Goal: Task Accomplishment & Management: Manage account settings

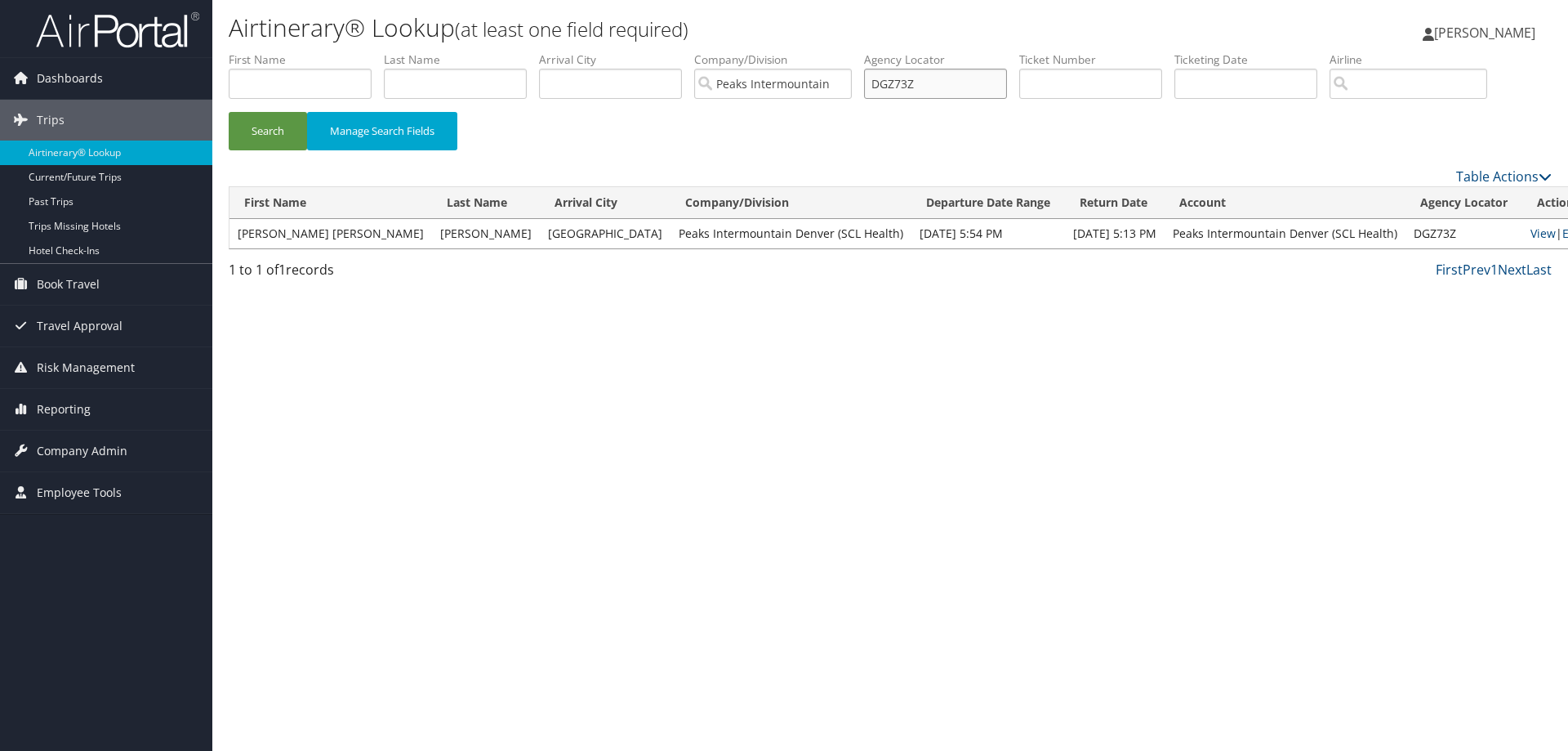
drag, startPoint x: 933, startPoint y: 86, endPoint x: 879, endPoint y: 84, distance: 54.0
click at [879, 84] on input "DGZ73Z" at bounding box center [935, 84] width 143 height 30
click at [1070, 78] on input "text" at bounding box center [1091, 84] width 143 height 30
paste input "CXP3S4"
type input "CXP3S4"
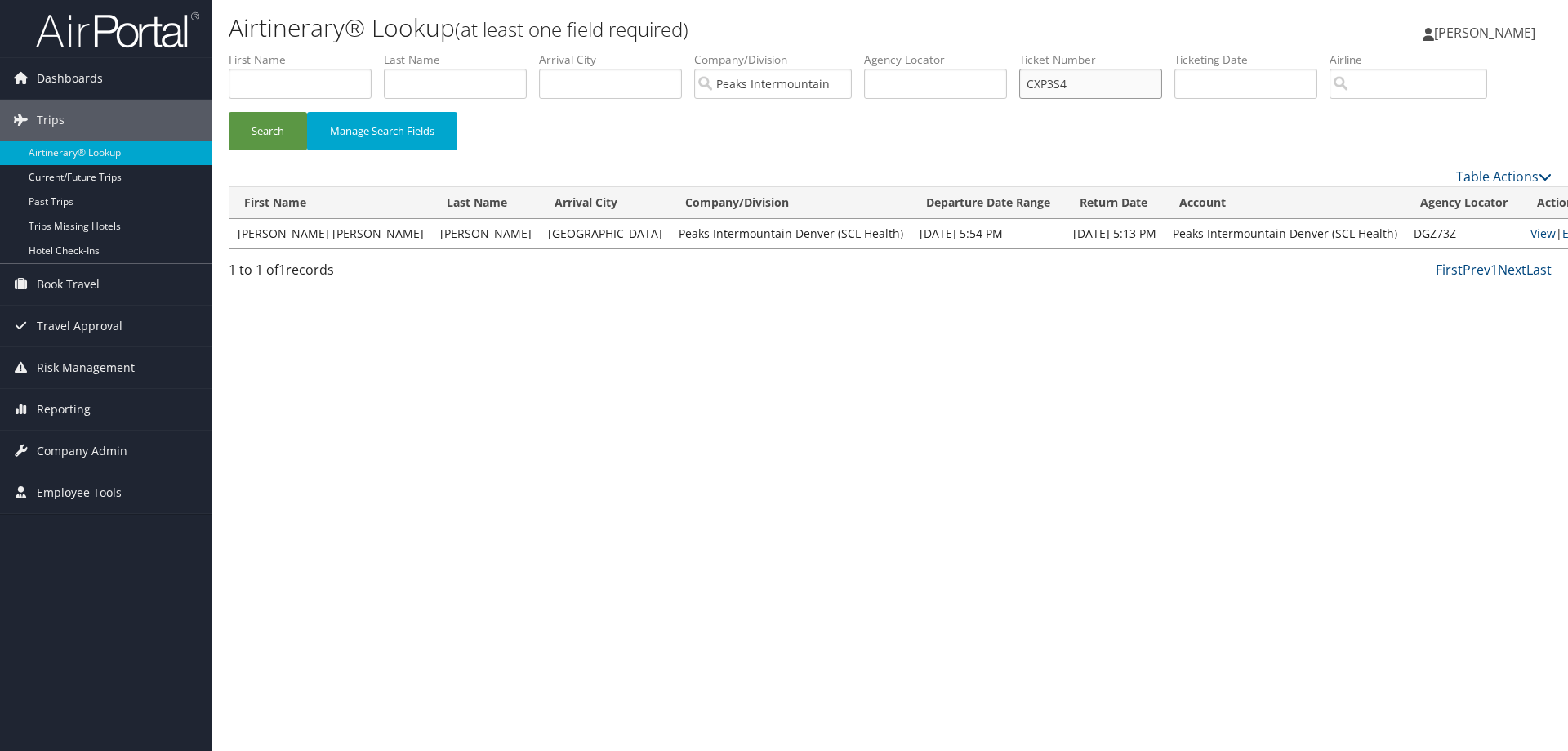
drag, startPoint x: 1092, startPoint y: 90, endPoint x: 1027, endPoint y: 82, distance: 65.5
click at [1027, 51] on ul "First Name Last Name Departure City Arrival City Company/Division Peaks Intermo…" at bounding box center [890, 51] width 1324 height 0
click at [902, 81] on input "text" at bounding box center [935, 84] width 143 height 30
paste input "CXP3S4"
type input "CXP3S4"
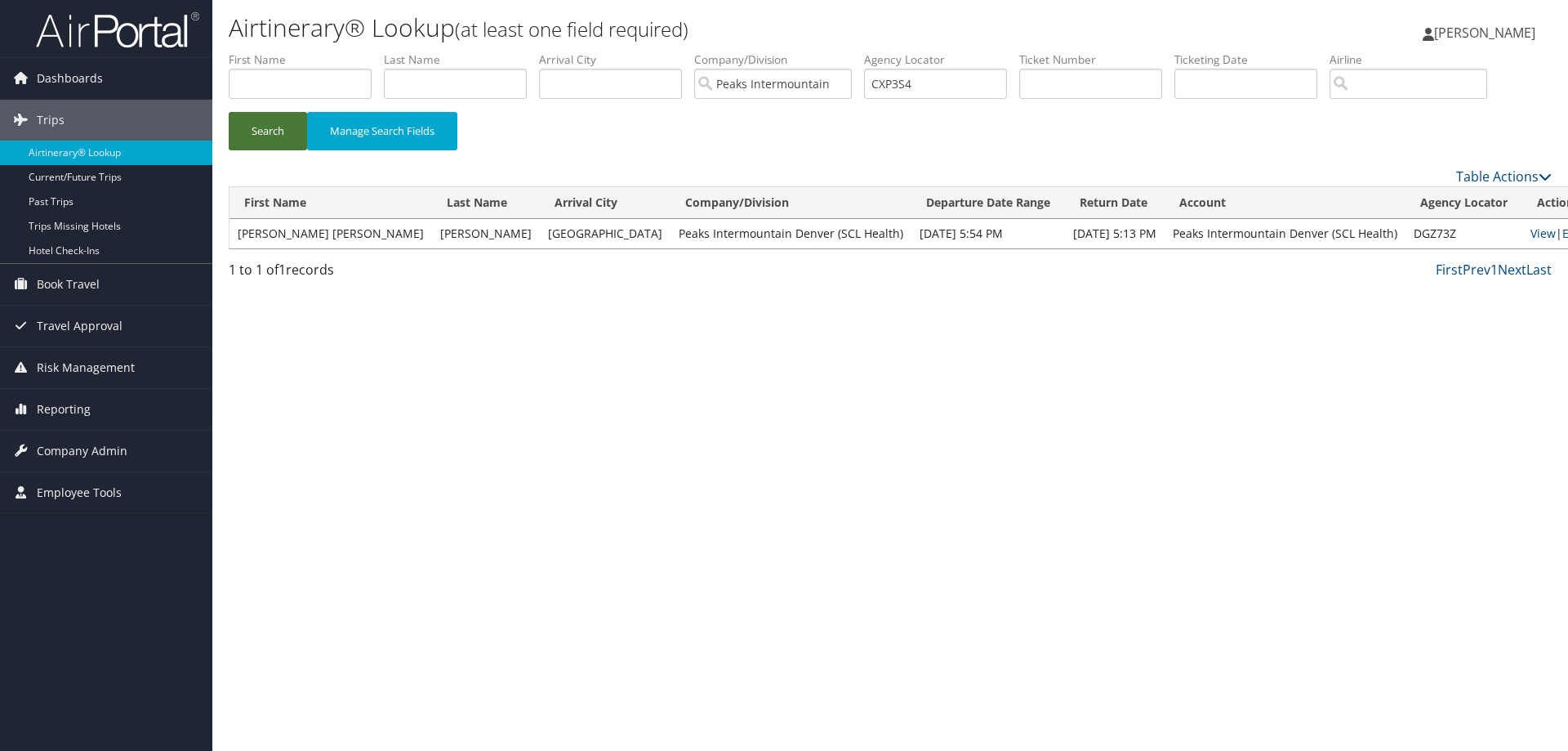
click at [263, 128] on button "Search" at bounding box center [268, 131] width 79 height 39
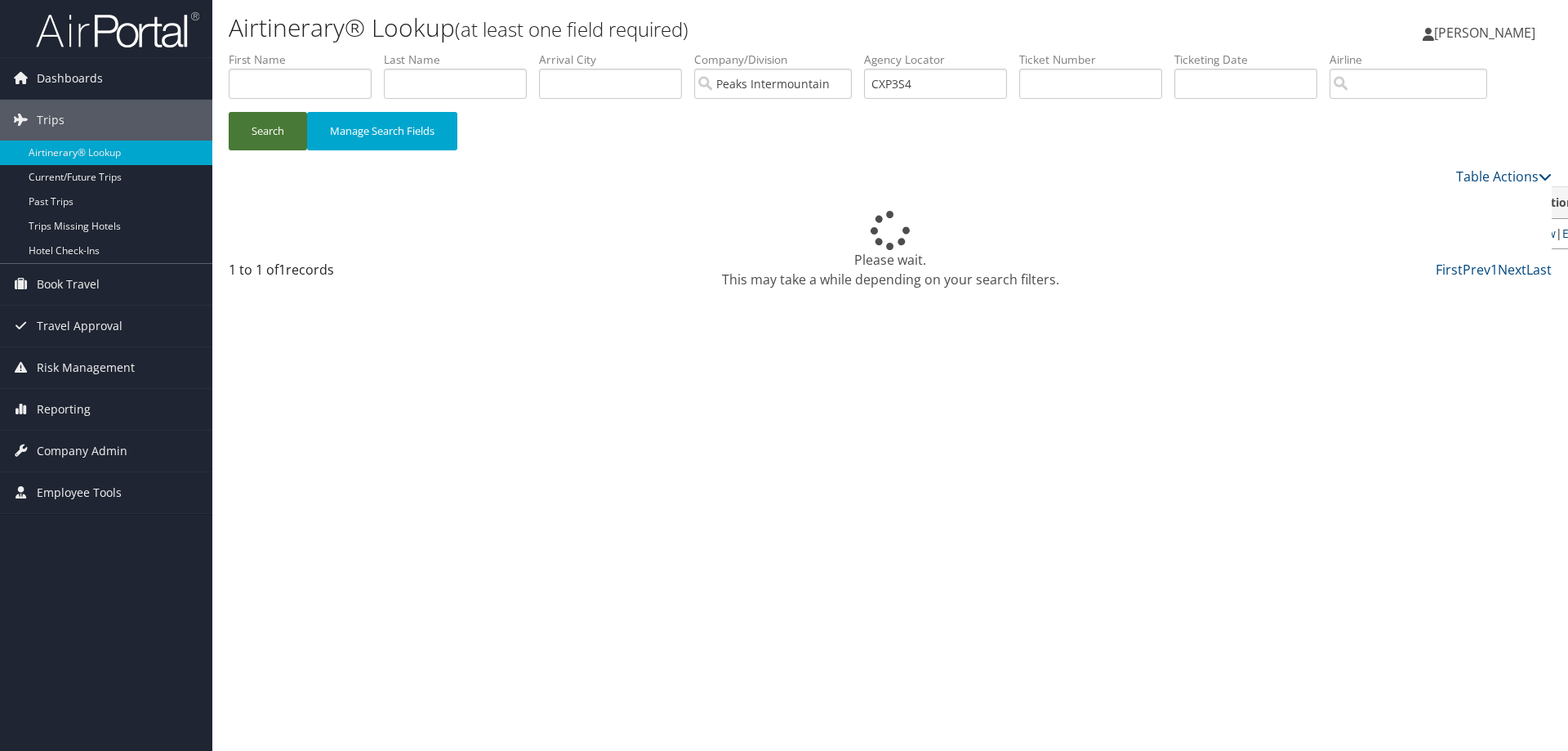
click at [263, 128] on button "Search" at bounding box center [268, 131] width 79 height 39
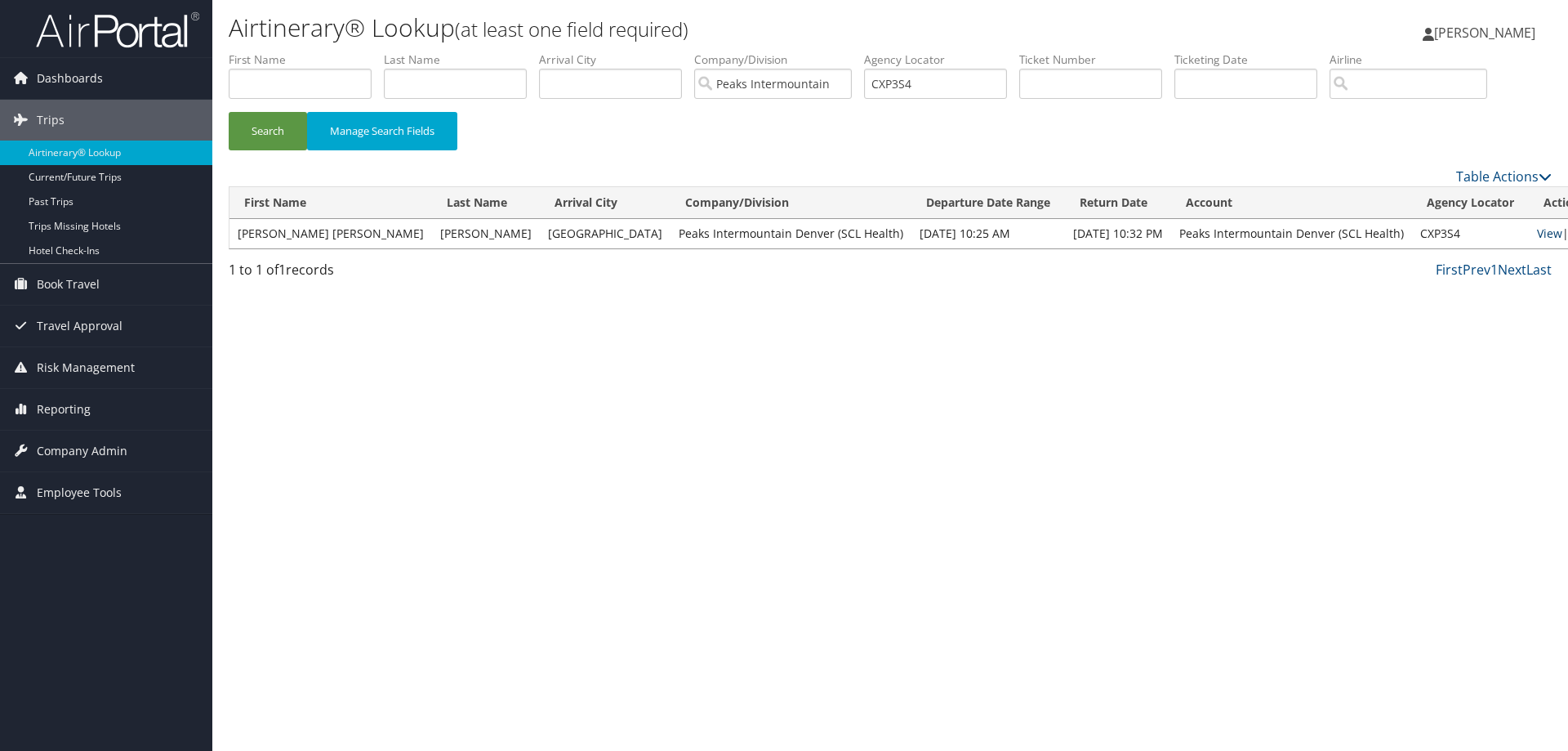
click at [1537, 234] on link "View" at bounding box center [1550, 233] width 25 height 16
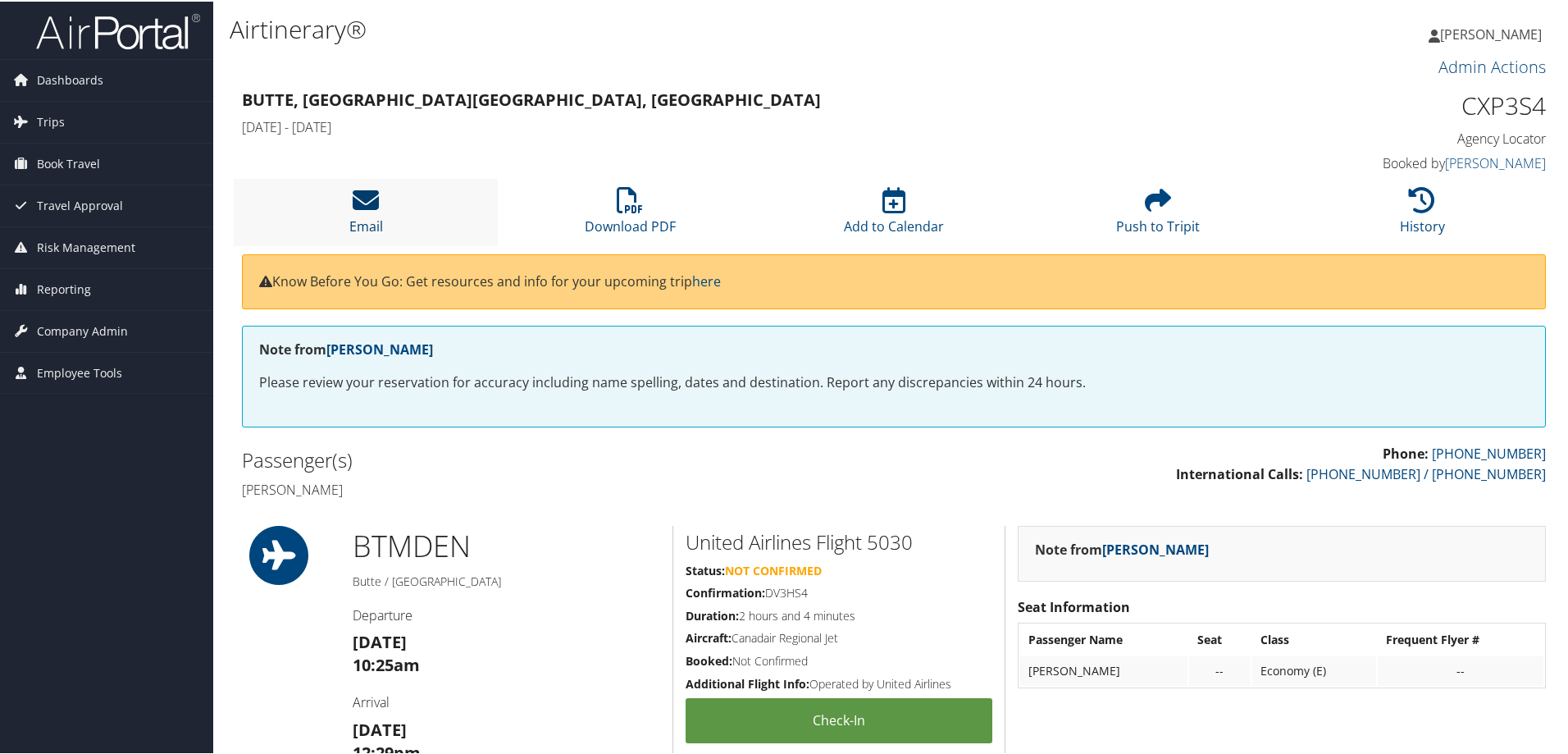
click at [367, 204] on icon at bounding box center [366, 198] width 26 height 26
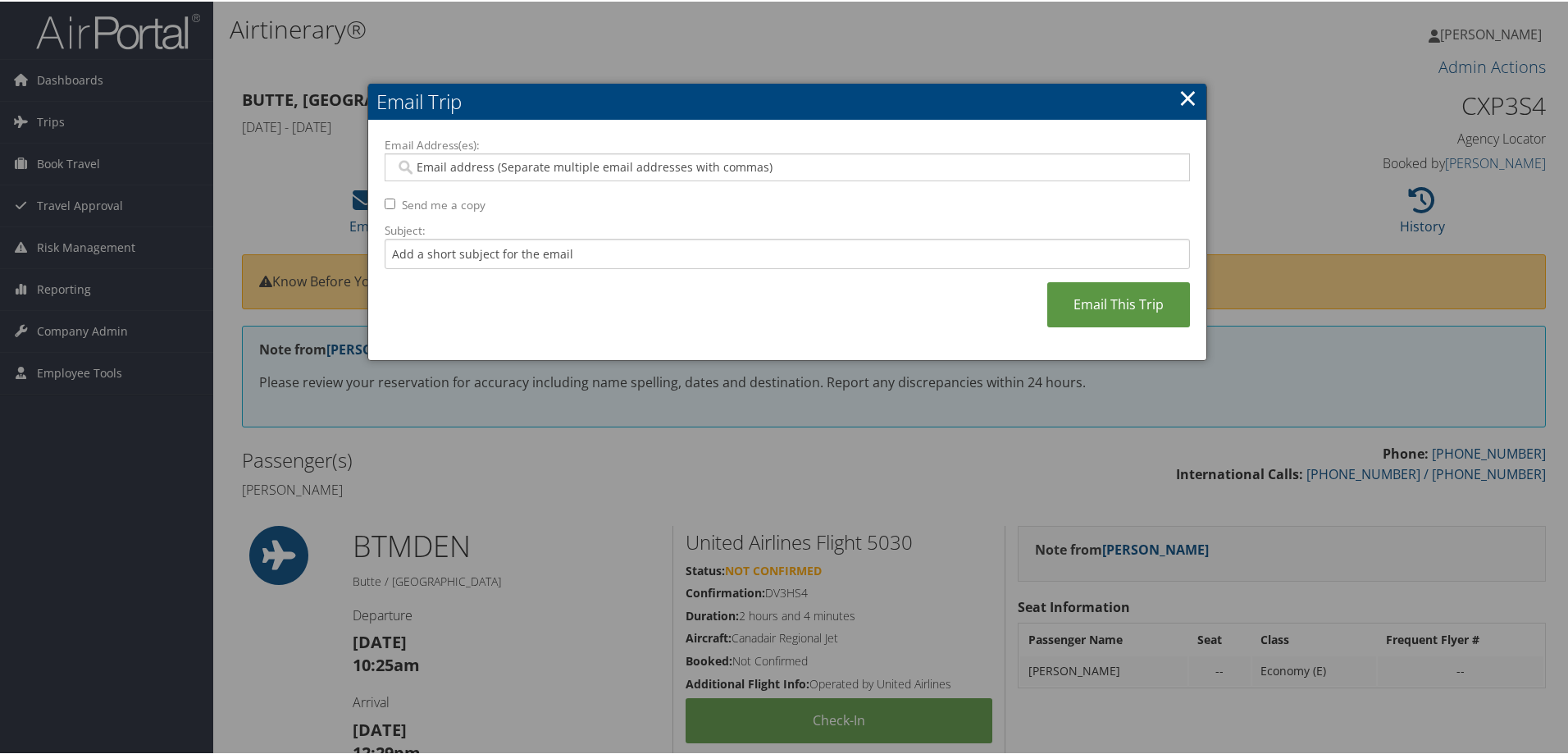
click at [426, 165] on input "Email Address(es):" at bounding box center [787, 166] width 784 height 17
type input "jamie.fouts@imail.org"
click at [1101, 303] on link "Email This Trip" at bounding box center [1119, 303] width 143 height 45
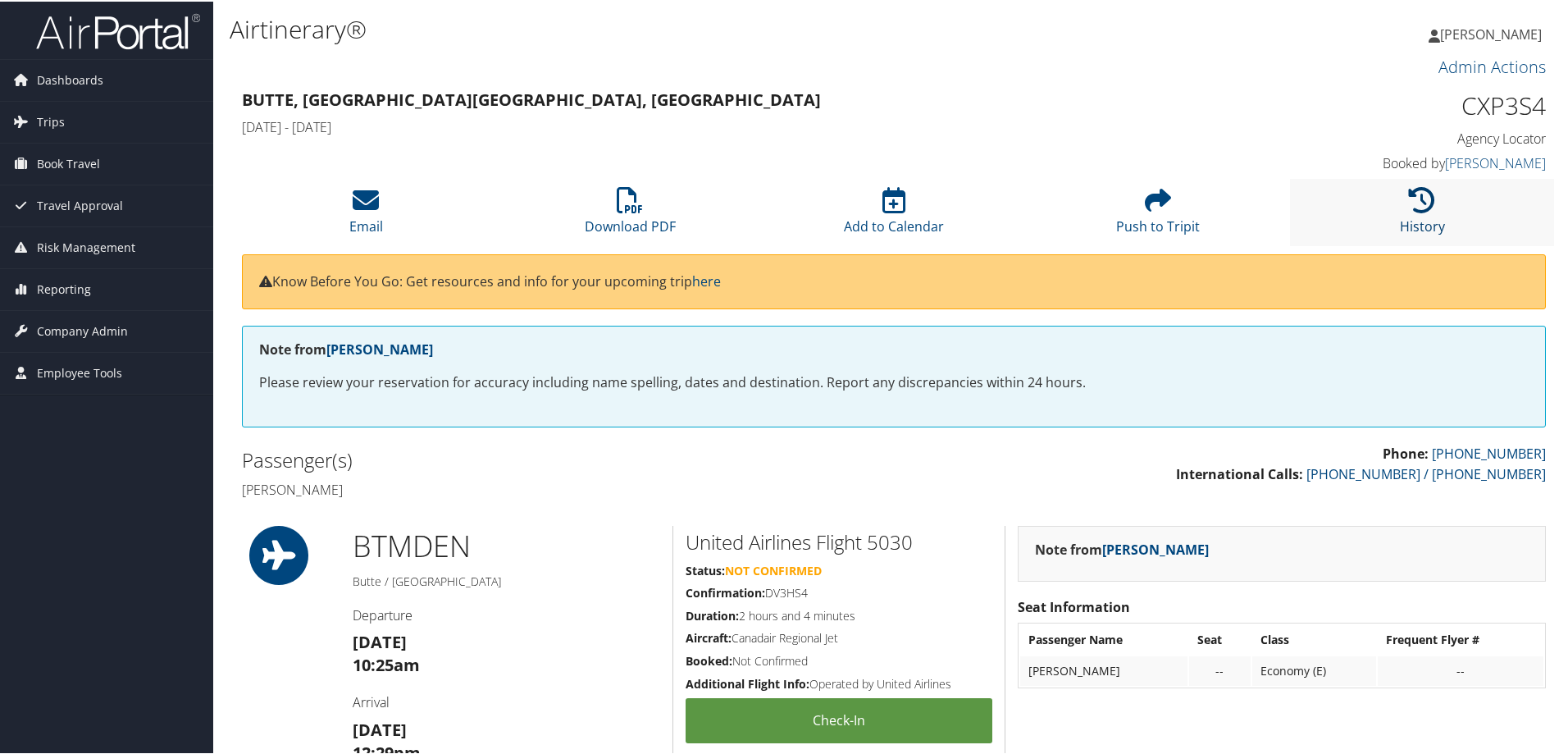
click at [1404, 219] on link "History" at bounding box center [1423, 214] width 45 height 40
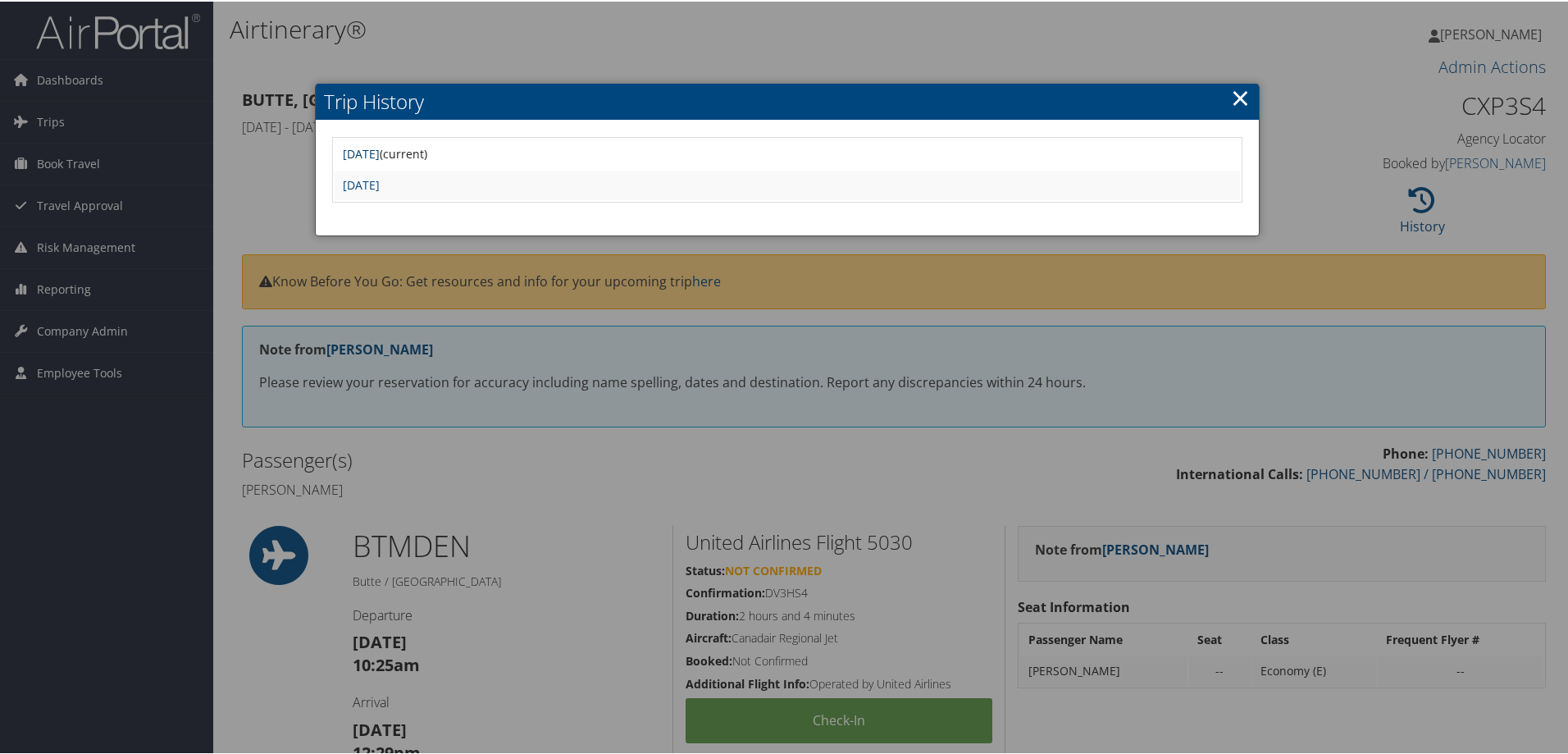
click at [380, 152] on link "Mon Aug 11 22:25:14 MDT 2025" at bounding box center [362, 152] width 37 height 16
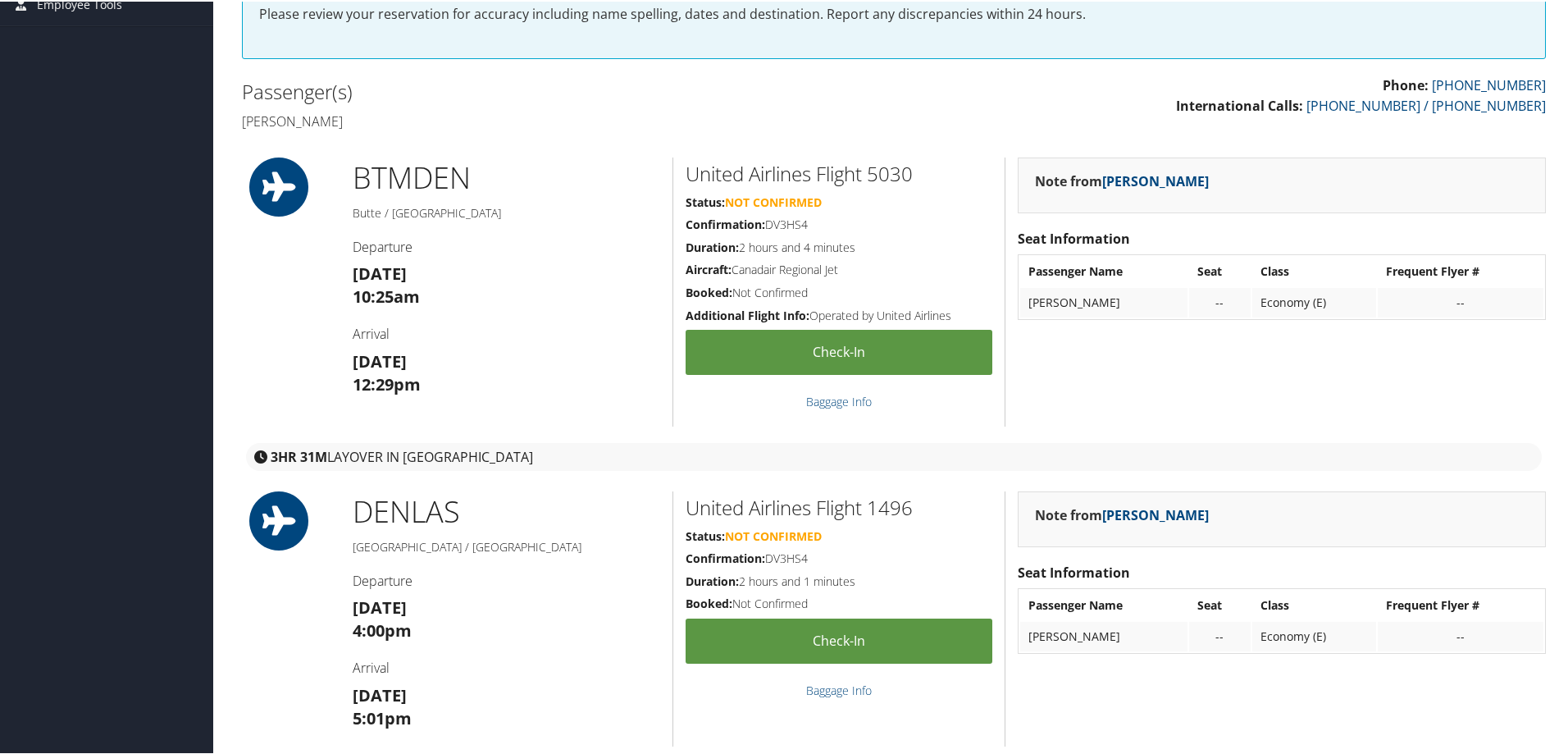
scroll to position [328, 0]
